Goal: Find specific page/section: Find specific page/section

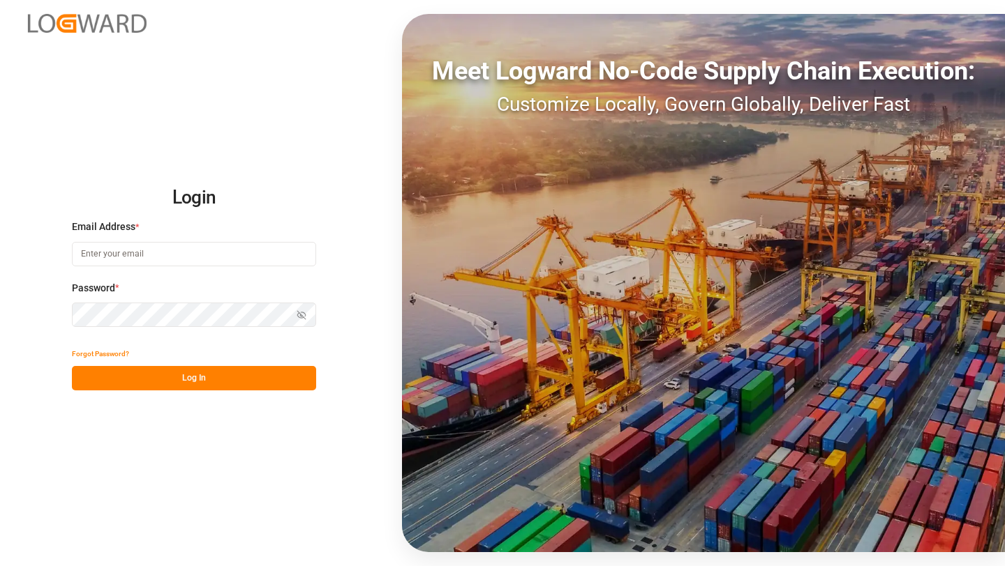
click at [126, 259] on input at bounding box center [194, 254] width 244 height 24
type input "[PERSON_NAME][EMAIL_ADDRESS][DOMAIN_NAME]"
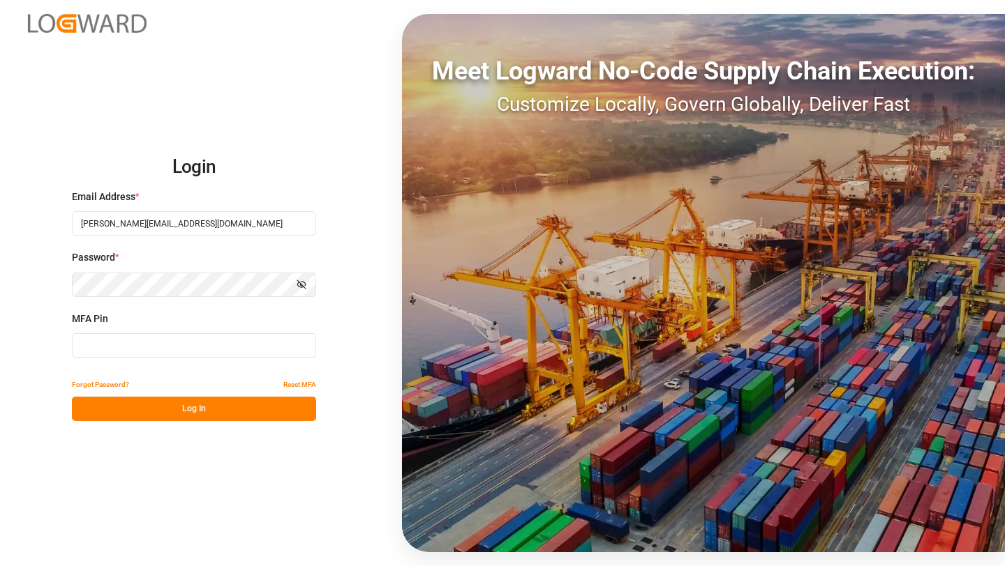
type input "254210"
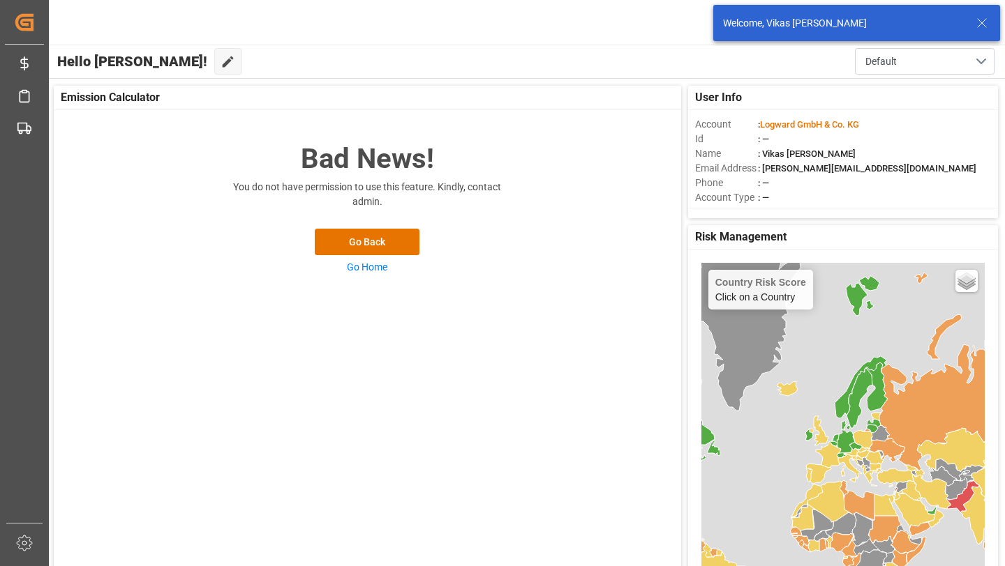
click at [979, 27] on icon at bounding box center [981, 23] width 17 height 17
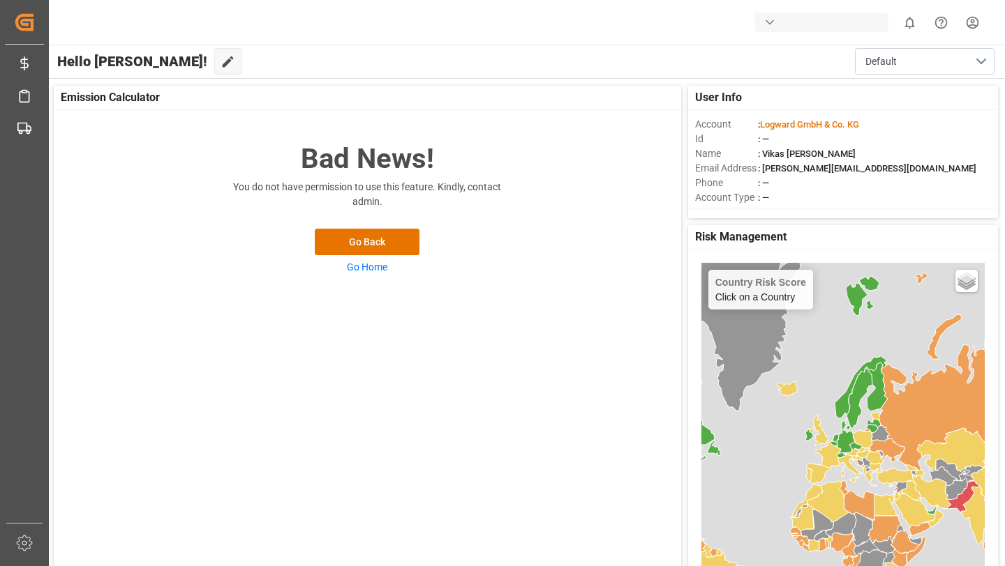
click at [857, 27] on div "button" at bounding box center [821, 23] width 134 height 20
type input "fire"
click at [790, 84] on span "Fireflink" at bounding box center [773, 88] width 50 height 15
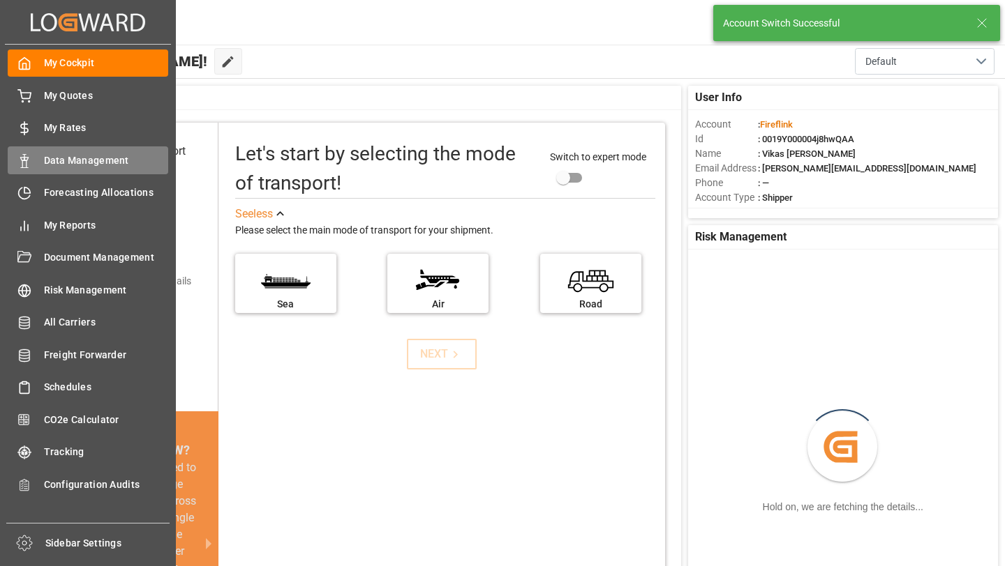
click at [27, 168] on div "Data Management Data Management" at bounding box center [88, 159] width 160 height 27
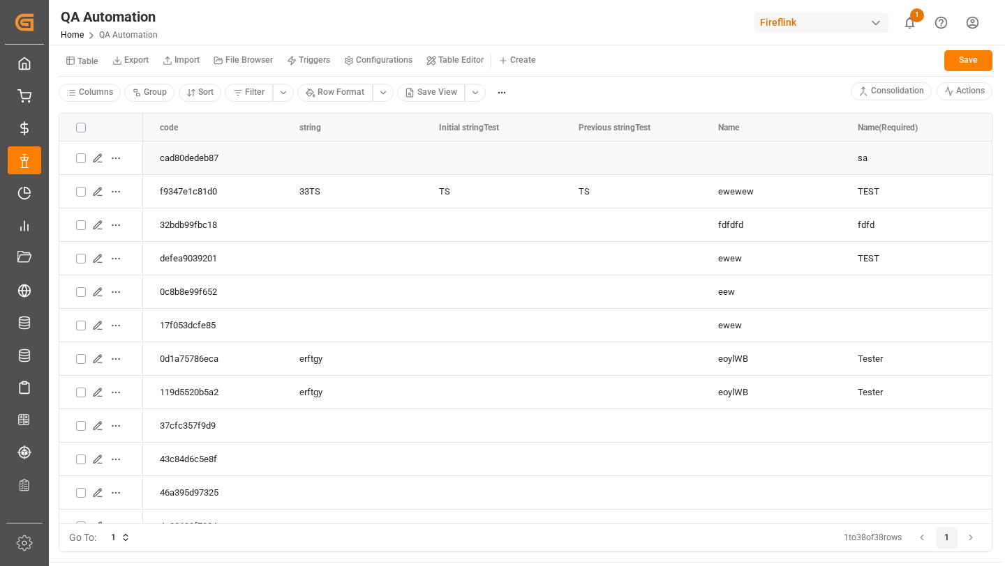
click at [93, 160] on icon "Press SPACE to select this row." at bounding box center [97, 158] width 11 height 11
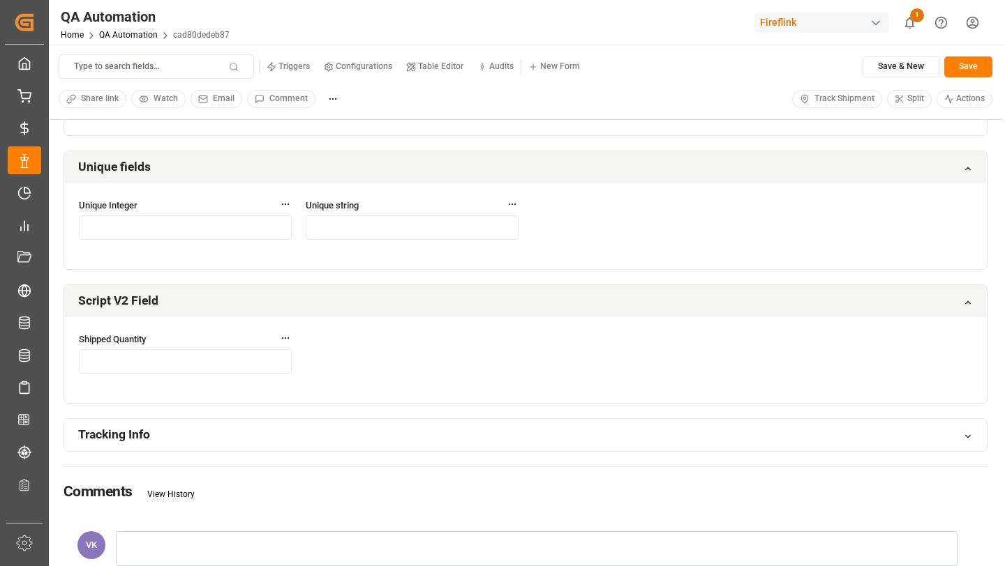
scroll to position [3301, 0]
click at [296, 428] on div "Tracking Info" at bounding box center [525, 437] width 922 height 33
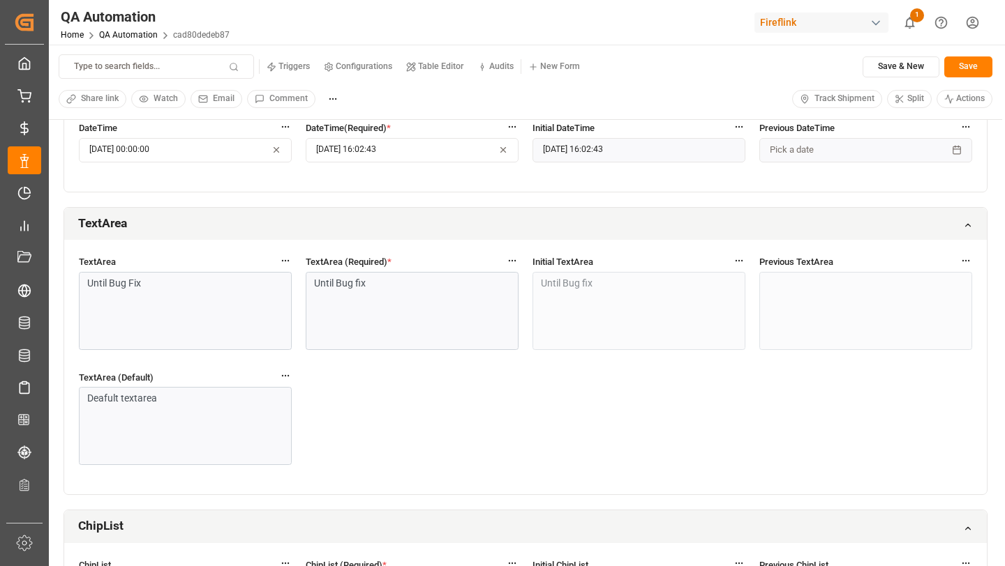
scroll to position [0, 0]
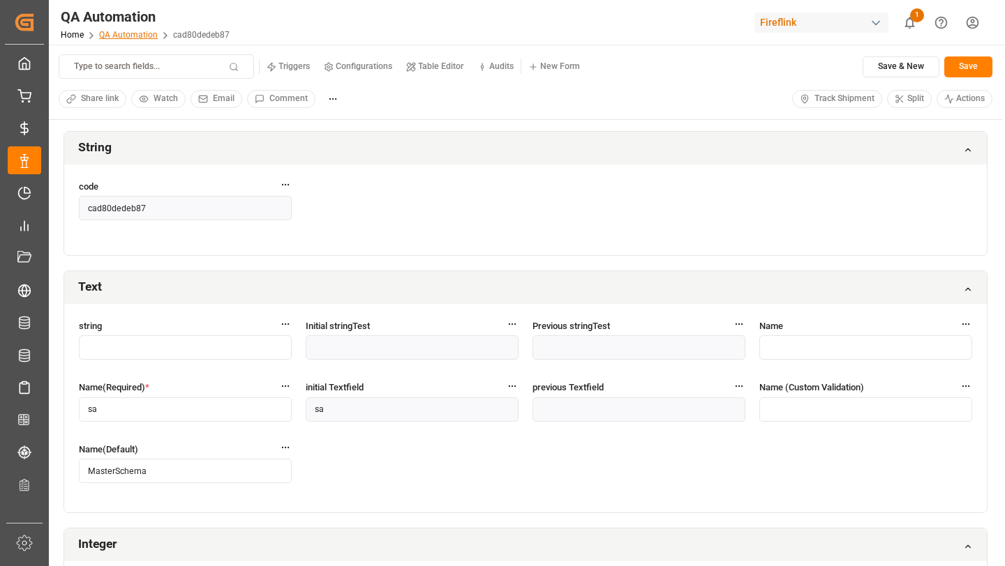
click at [109, 37] on link "QA Automation" at bounding box center [128, 35] width 59 height 10
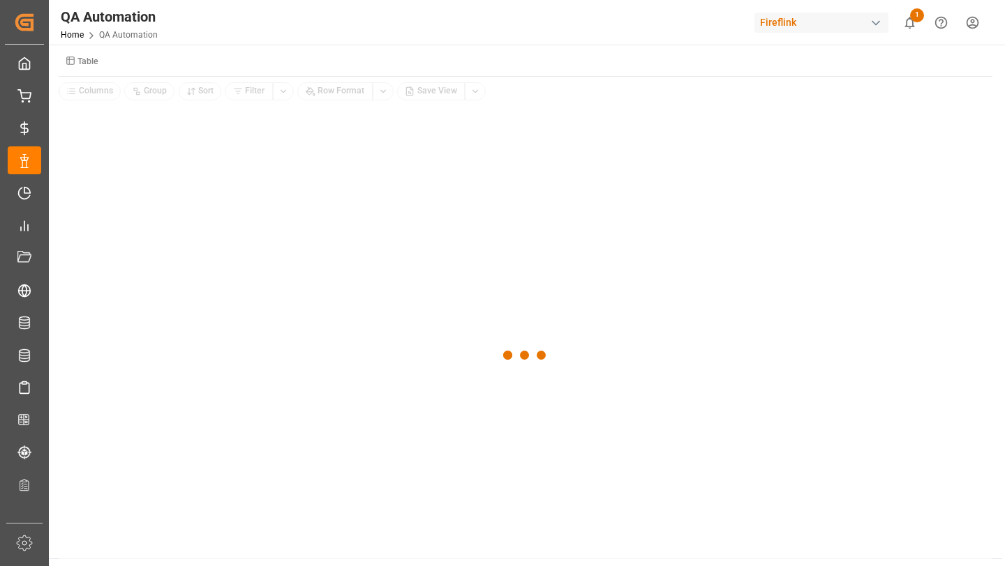
click at [86, 63] on small "Table" at bounding box center [87, 61] width 21 height 8
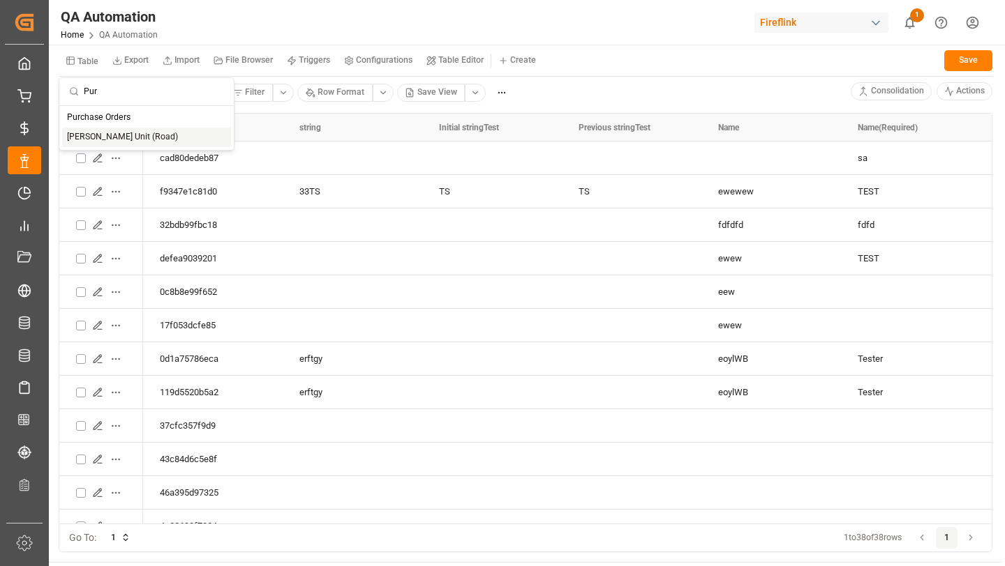
type input "Pur"
click at [91, 126] on div "Purchase Orders" at bounding box center [147, 118] width 170 height 20
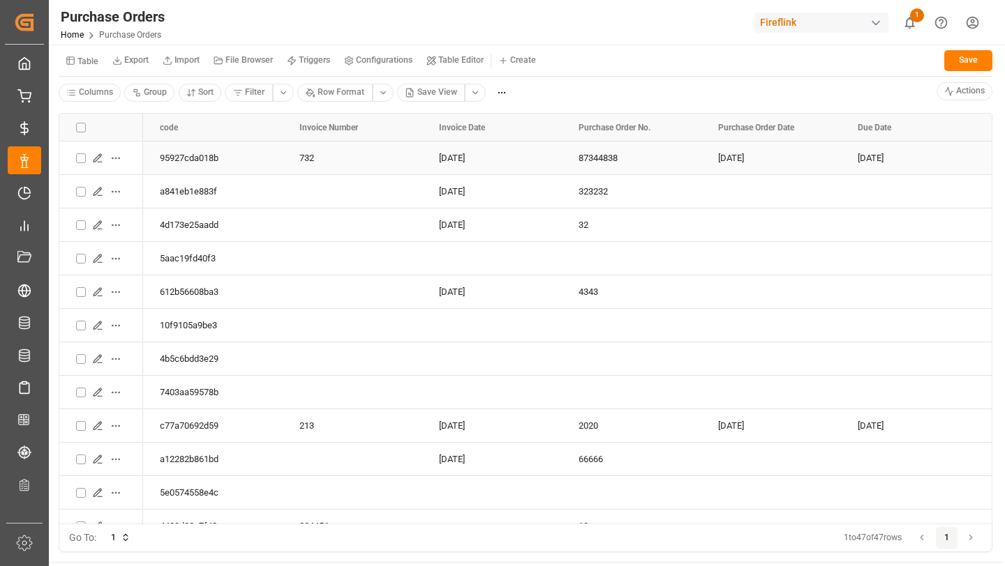
click at [98, 158] on icon "Press SPACE to select this row." at bounding box center [97, 158] width 11 height 11
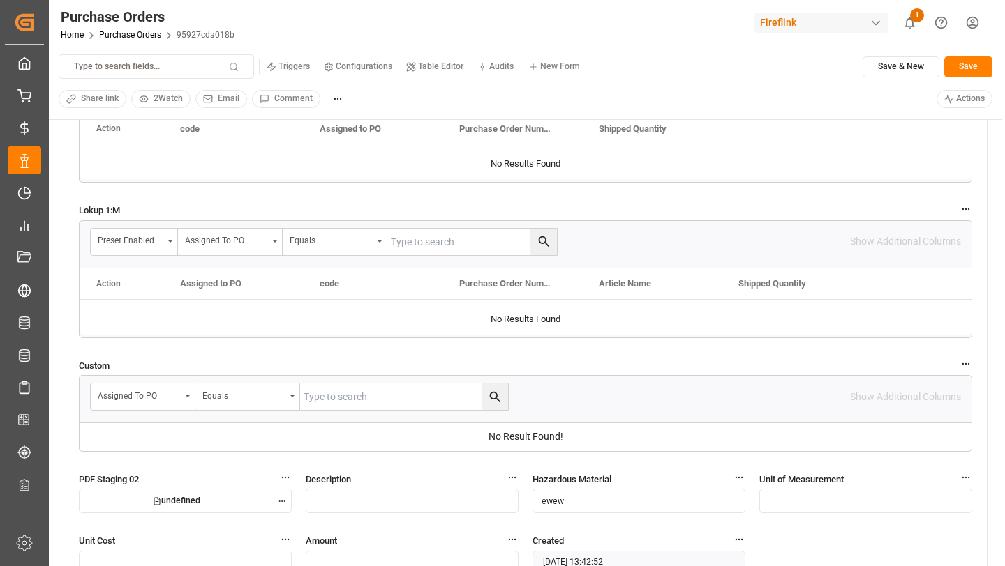
scroll to position [1441, 0]
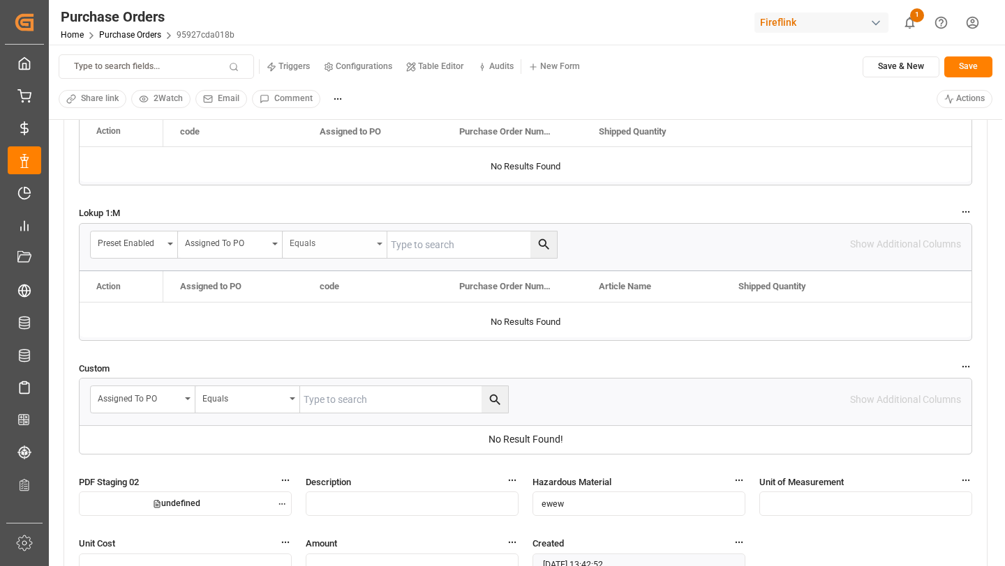
click at [319, 250] on div "Equals" at bounding box center [335, 245] width 105 height 27
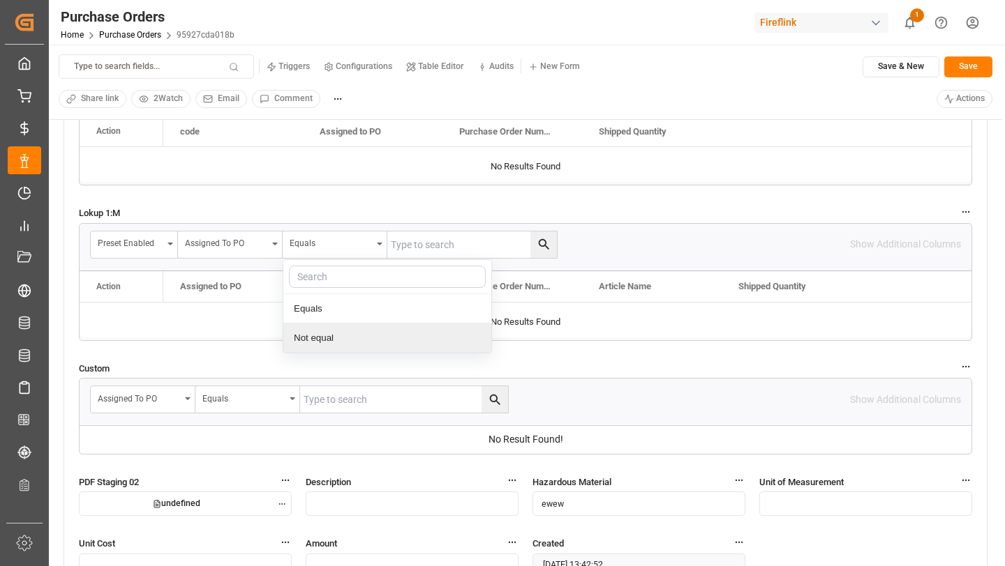
click at [333, 335] on div "Not equal" at bounding box center [387, 338] width 208 height 29
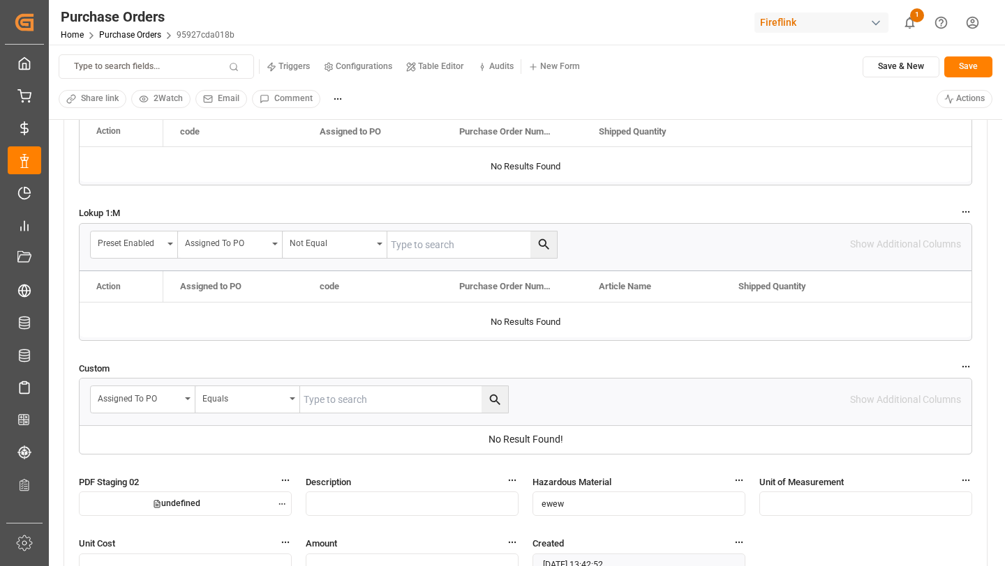
click at [428, 256] on input "text" at bounding box center [472, 245] width 170 height 27
type input "1"
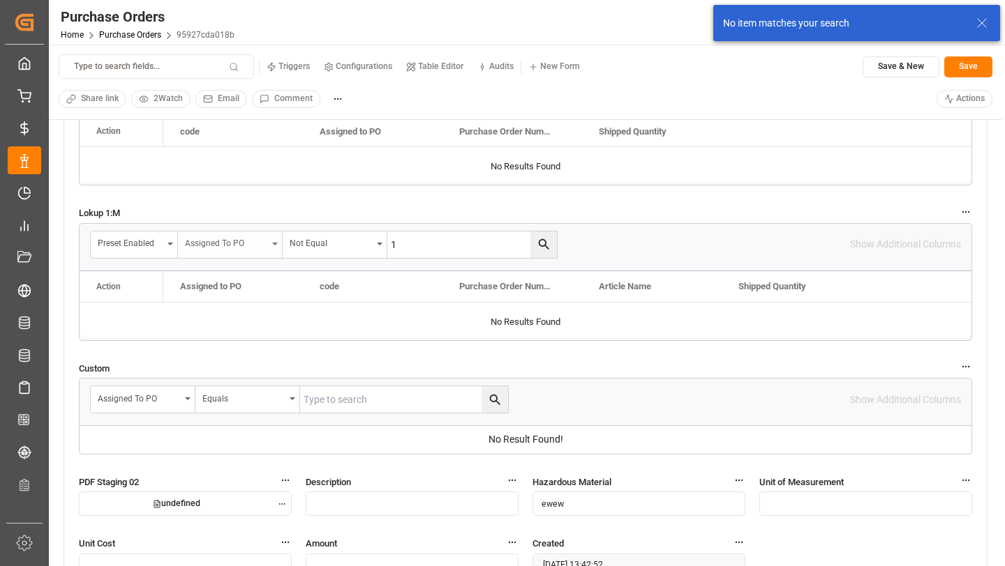
click at [266, 245] on div "Assigned to PO" at bounding box center [226, 242] width 82 height 16
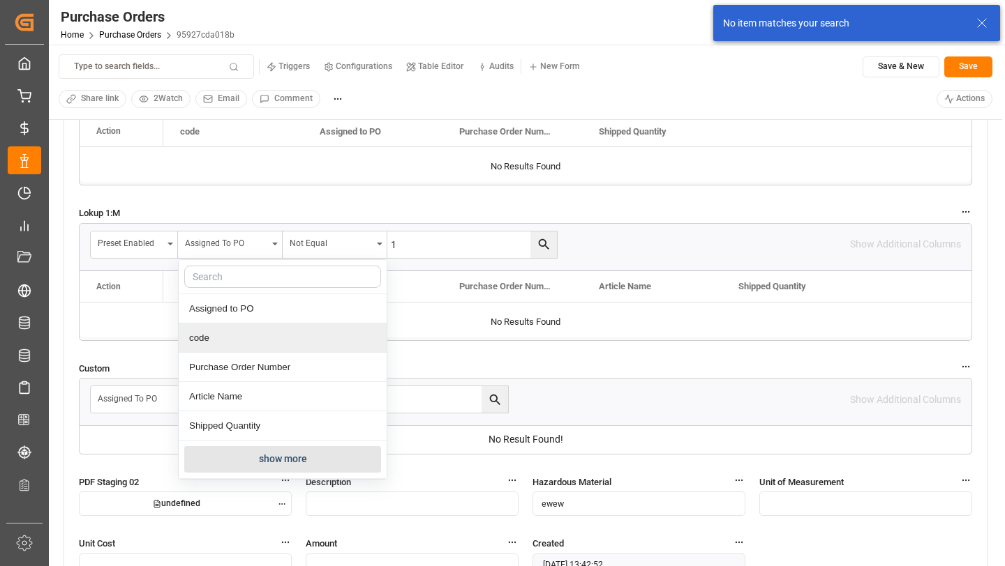
click at [232, 346] on div "code" at bounding box center [283, 338] width 208 height 29
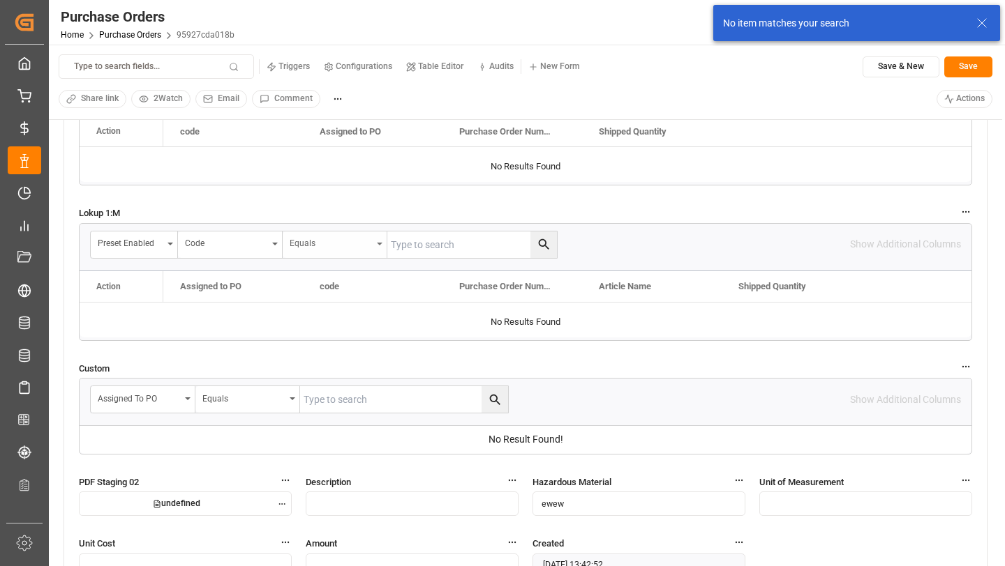
click at [352, 246] on div "Equals" at bounding box center [330, 242] width 82 height 16
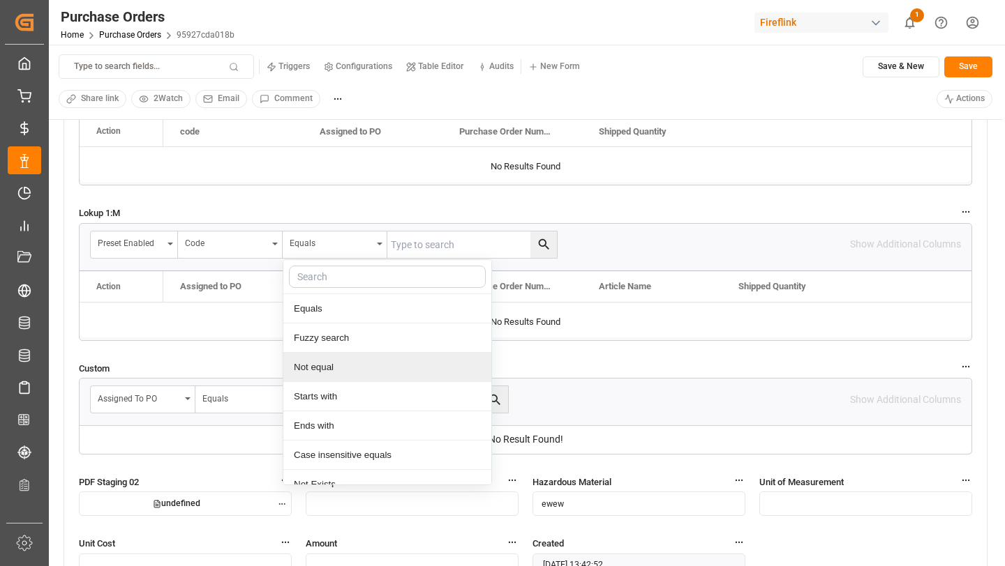
click at [316, 362] on div "Not equal" at bounding box center [387, 367] width 208 height 29
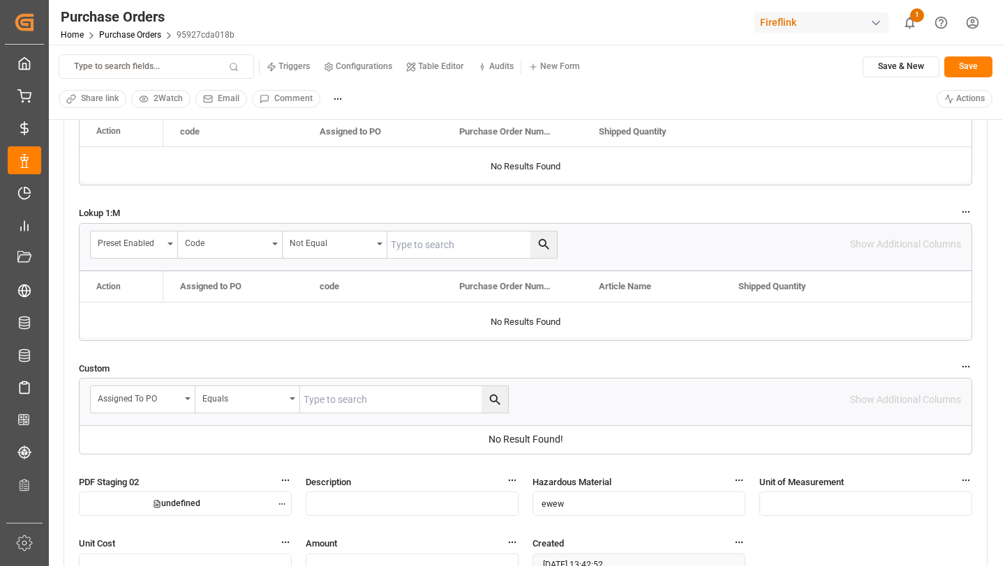
click at [426, 248] on input "text" at bounding box center [472, 245] width 170 height 27
type input "1"
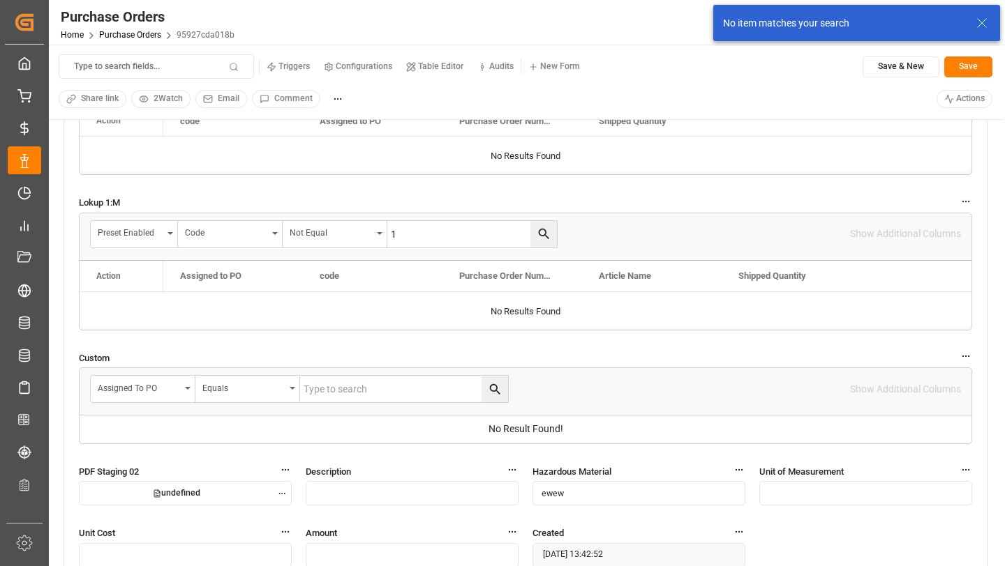
scroll to position [1455, 0]
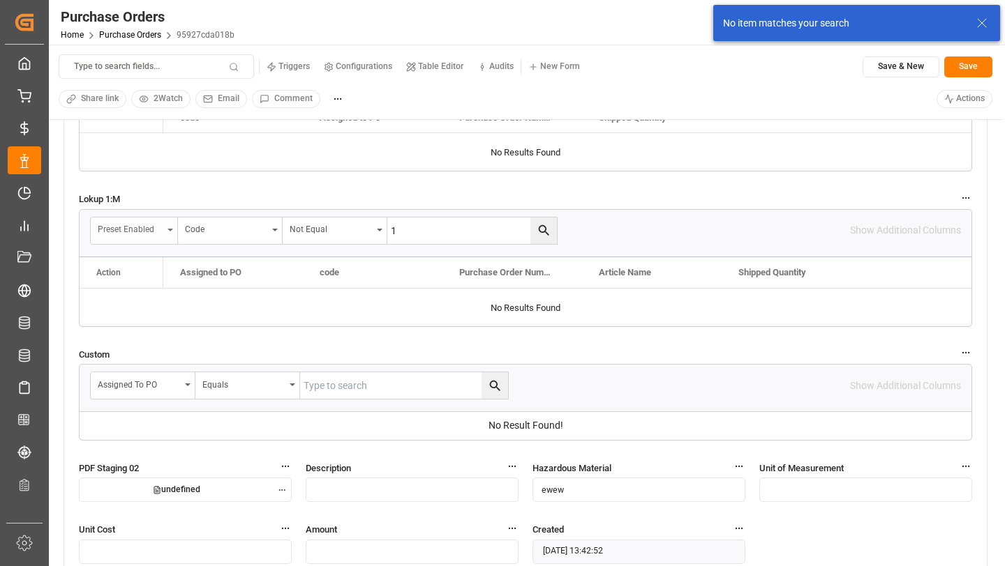
click at [144, 226] on div "Preset Enabled" at bounding box center [130, 228] width 65 height 16
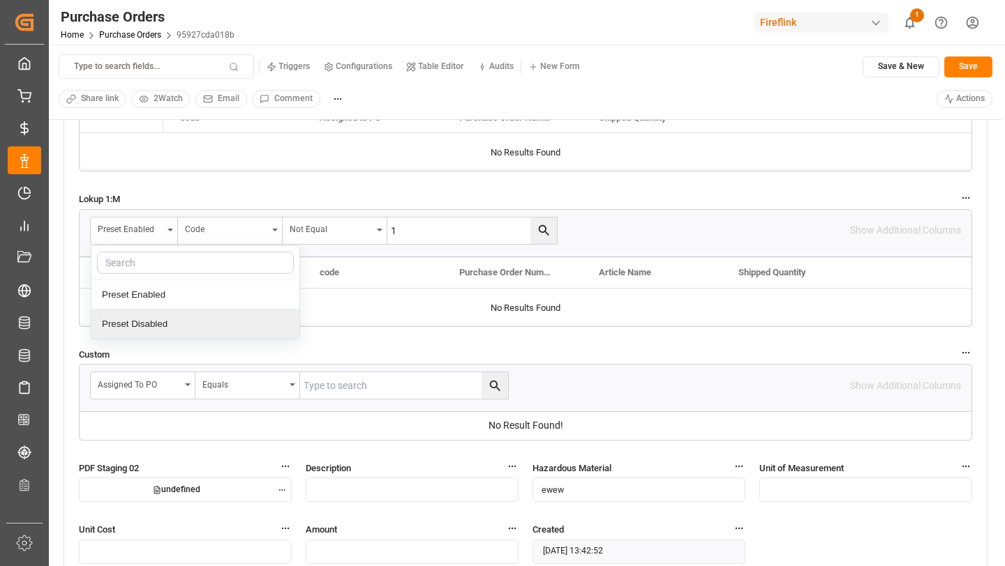
click at [153, 314] on div "Preset Disabled" at bounding box center [195, 324] width 208 height 29
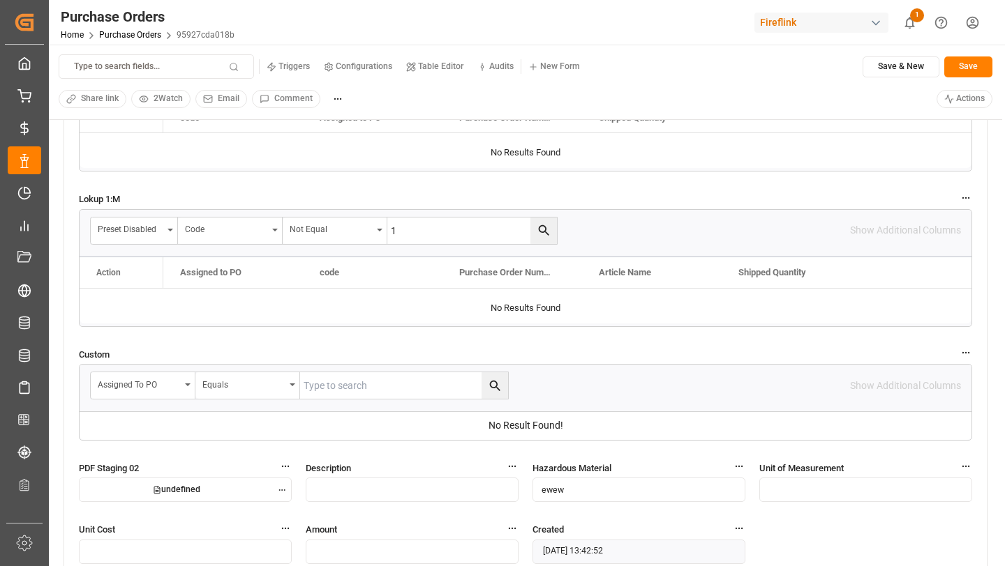
click at [415, 226] on input "1" at bounding box center [472, 231] width 170 height 27
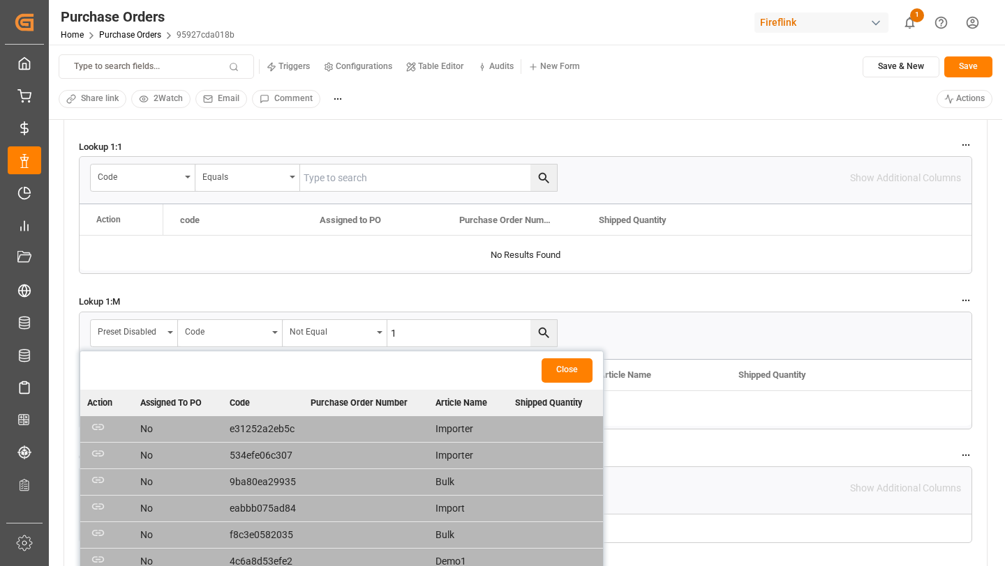
scroll to position [1288, 0]
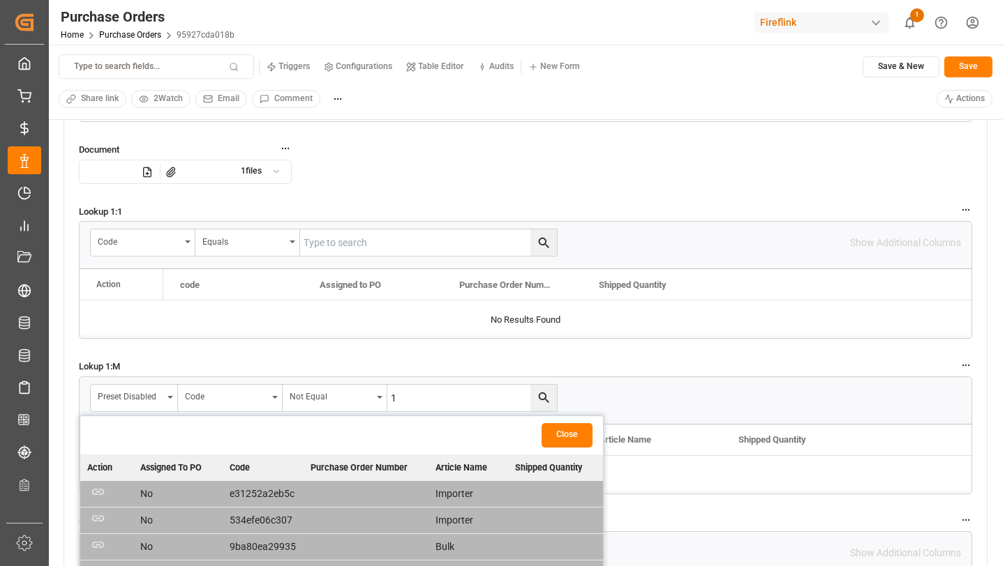
click at [576, 441] on button "Close" at bounding box center [566, 435] width 51 height 24
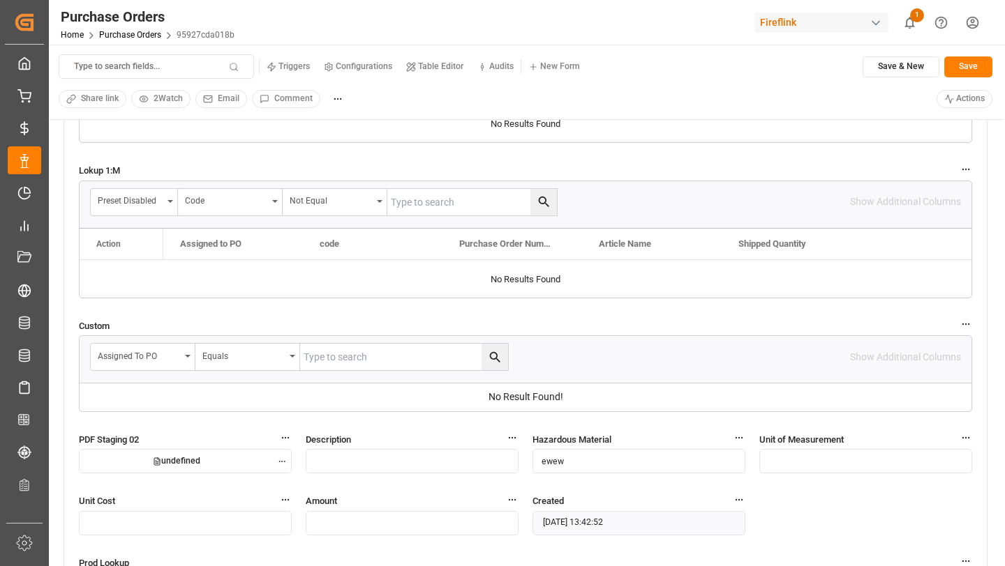
scroll to position [1488, 0]
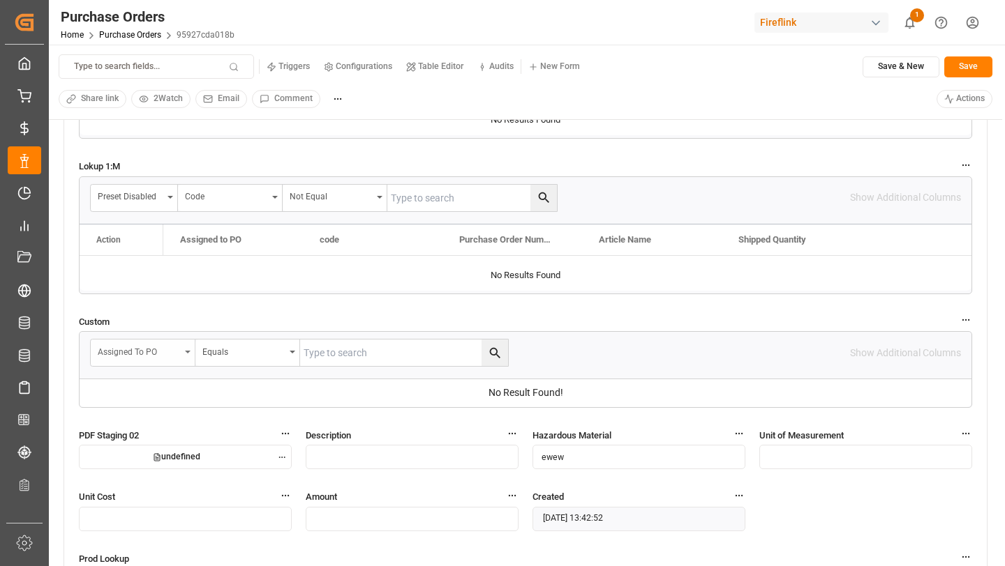
click at [160, 358] on div "Assigned to PO" at bounding box center [139, 351] width 82 height 16
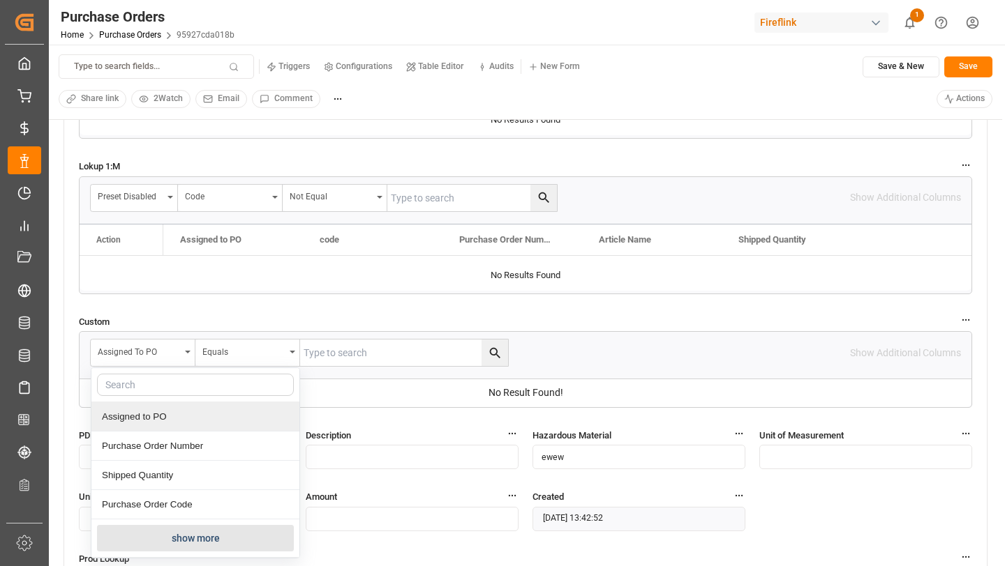
scroll to position [0, 0]
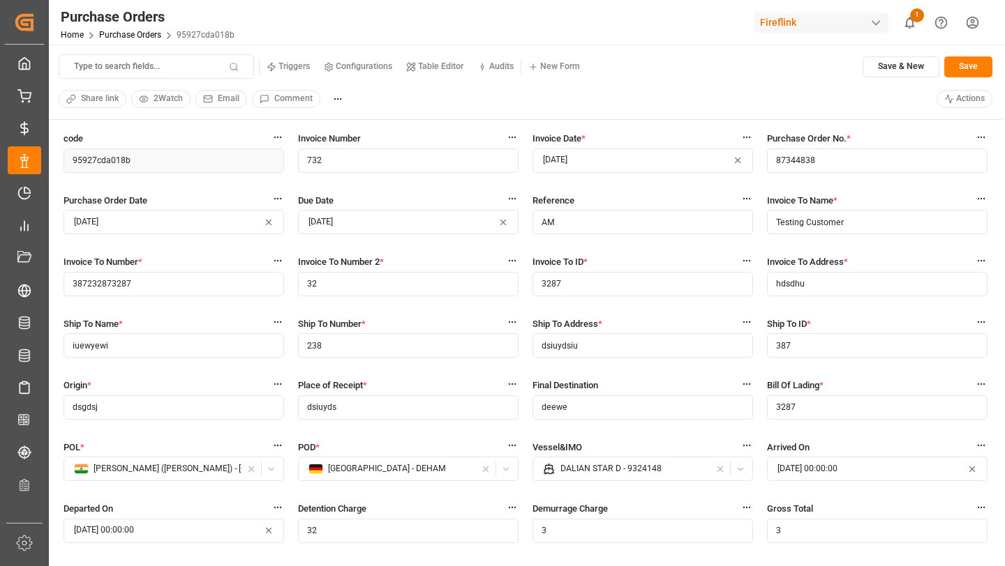
click at [130, 42] on div "Purchase Orders Home Purchase Orders 95927cda018b" at bounding box center [147, 22] width 183 height 45
click at [128, 32] on link "Purchase Orders" at bounding box center [130, 35] width 62 height 10
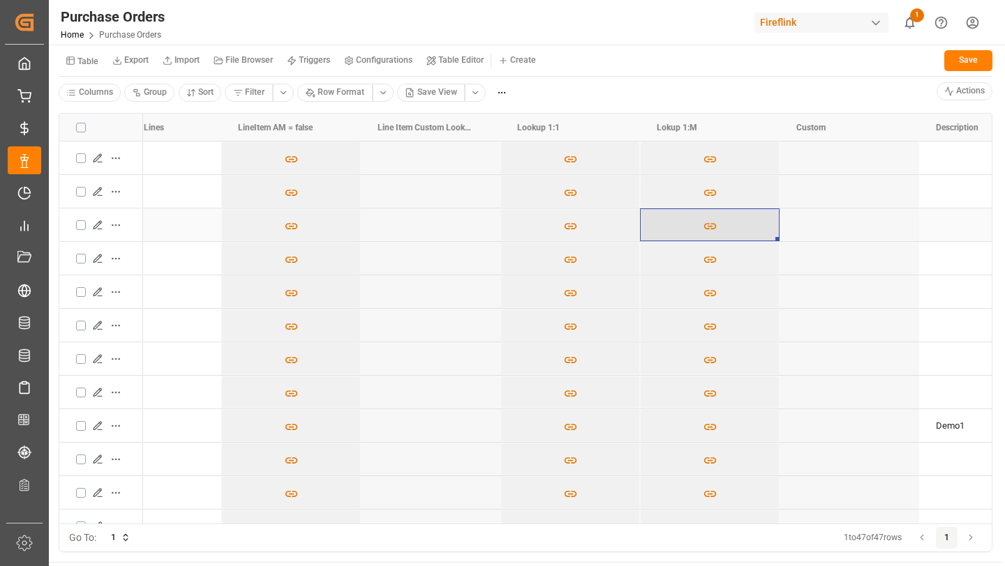
click at [709, 231] on icon "Press SPACE to select this row." at bounding box center [709, 226] width 15 height 15
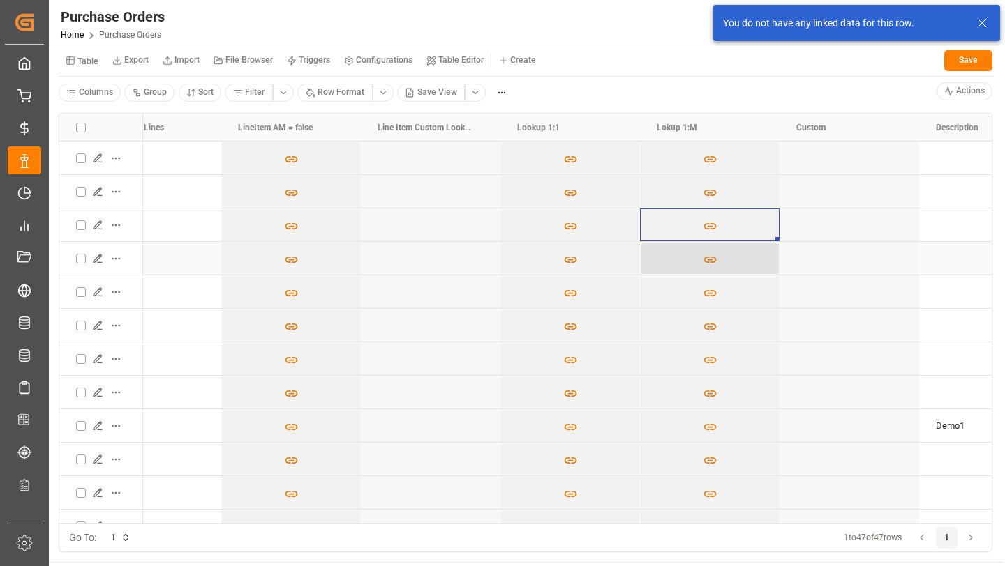
click at [711, 259] on icon "Press SPACE to select this row." at bounding box center [709, 260] width 13 height 6
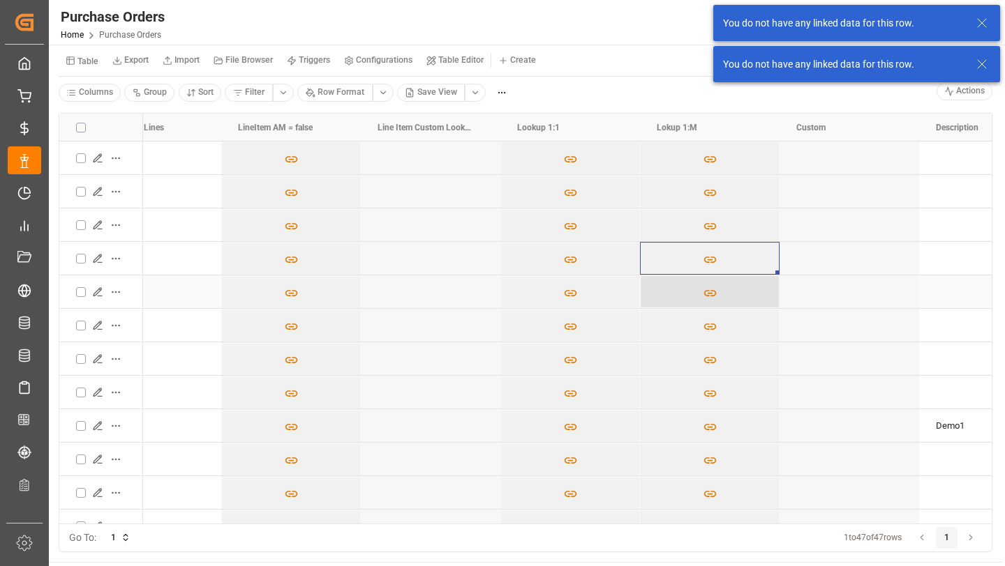
click at [709, 290] on icon "Press SPACE to select this row." at bounding box center [709, 293] width 15 height 15
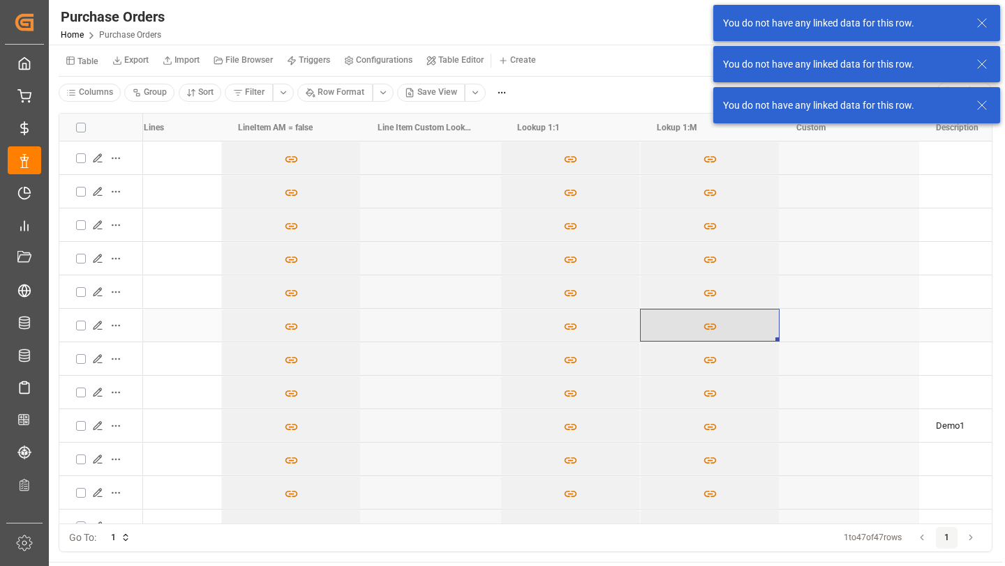
click at [707, 327] on icon "Press SPACE to select this row." at bounding box center [709, 326] width 15 height 15
click at [712, 359] on icon "Press SPACE to select this row." at bounding box center [709, 360] width 15 height 15
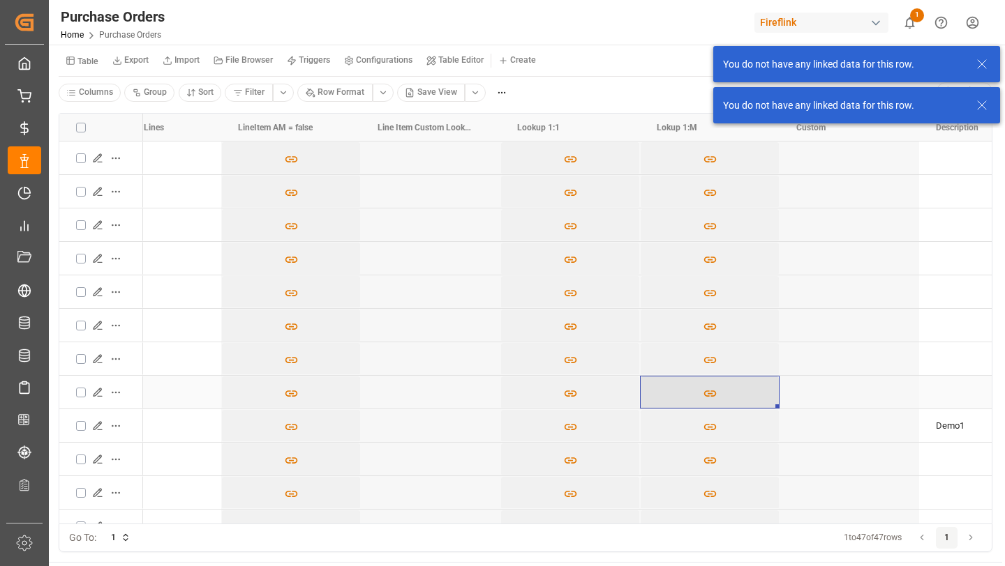
click at [710, 395] on icon "Press SPACE to select this row." at bounding box center [709, 394] width 13 height 6
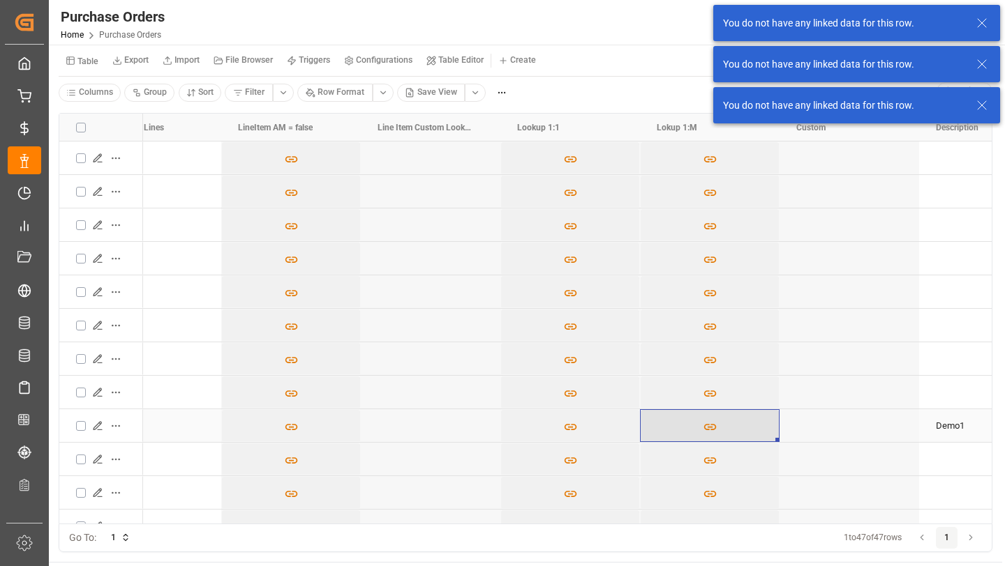
click at [709, 423] on icon "Press SPACE to select this row." at bounding box center [709, 427] width 15 height 15
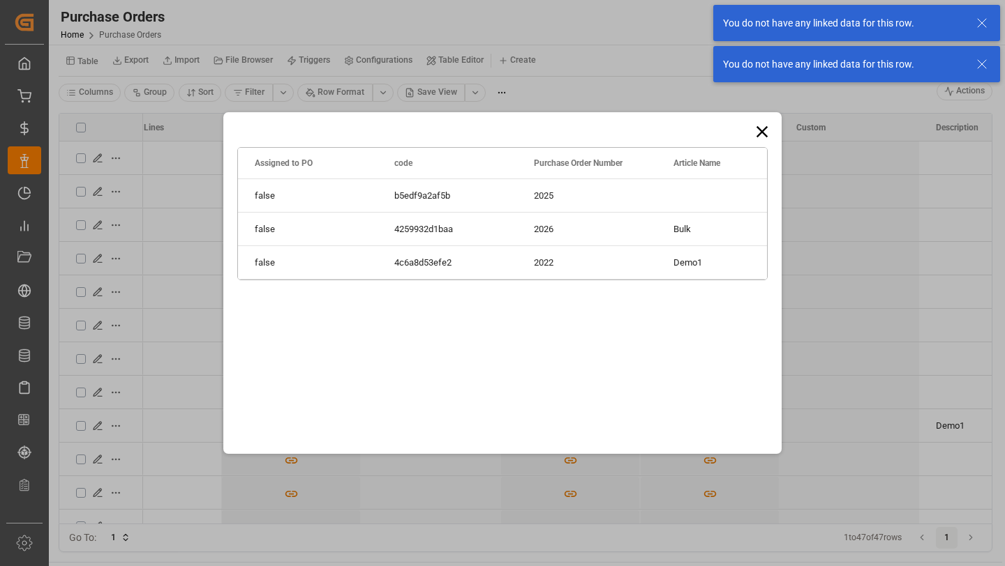
click at [762, 125] on icon at bounding box center [762, 132] width 20 height 20
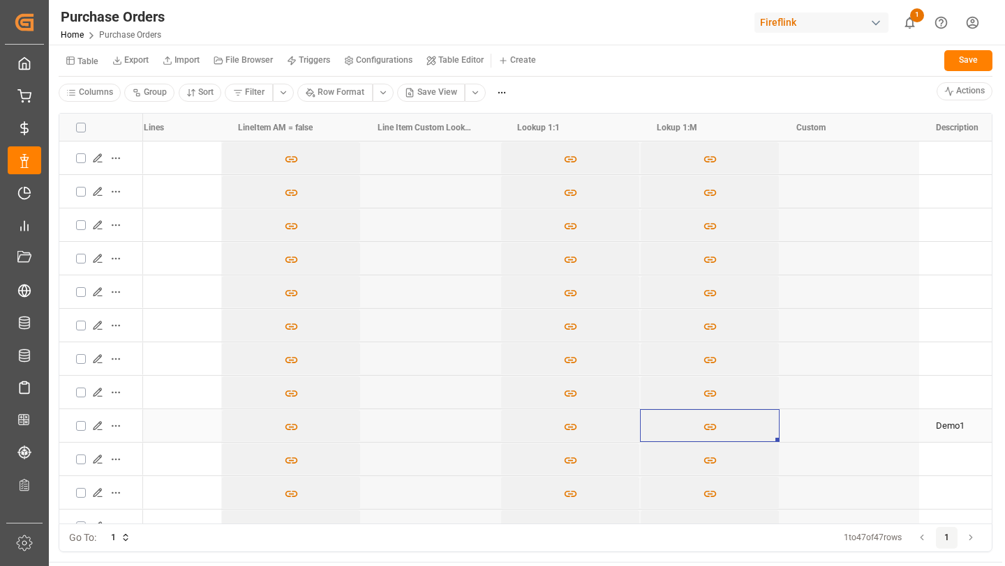
click at [99, 427] on icon "Press SPACE to select this row." at bounding box center [97, 426] width 11 height 11
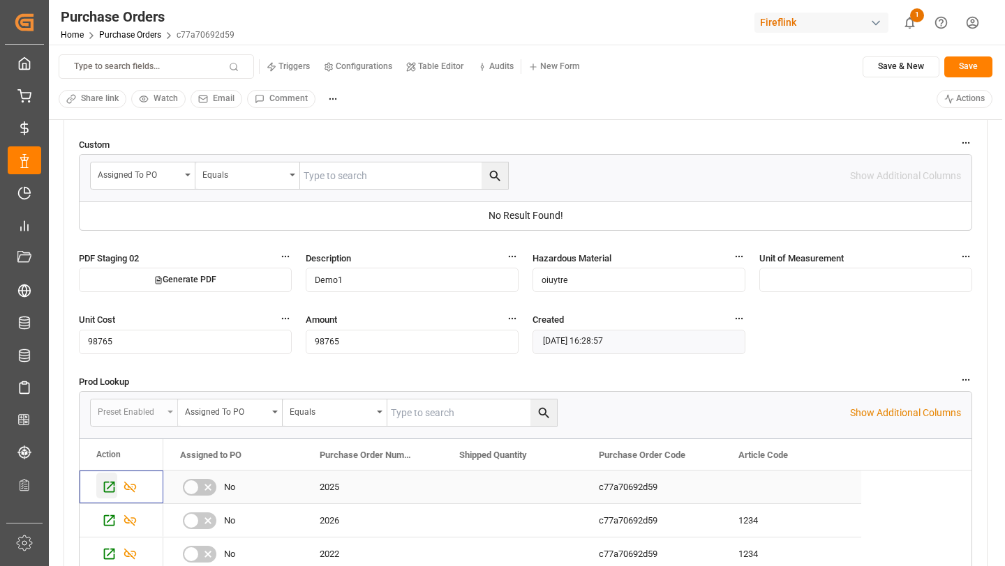
click at [114, 486] on icon "Press SPACE to select this row." at bounding box center [109, 487] width 15 height 15
